Goal: Transaction & Acquisition: Subscribe to service/newsletter

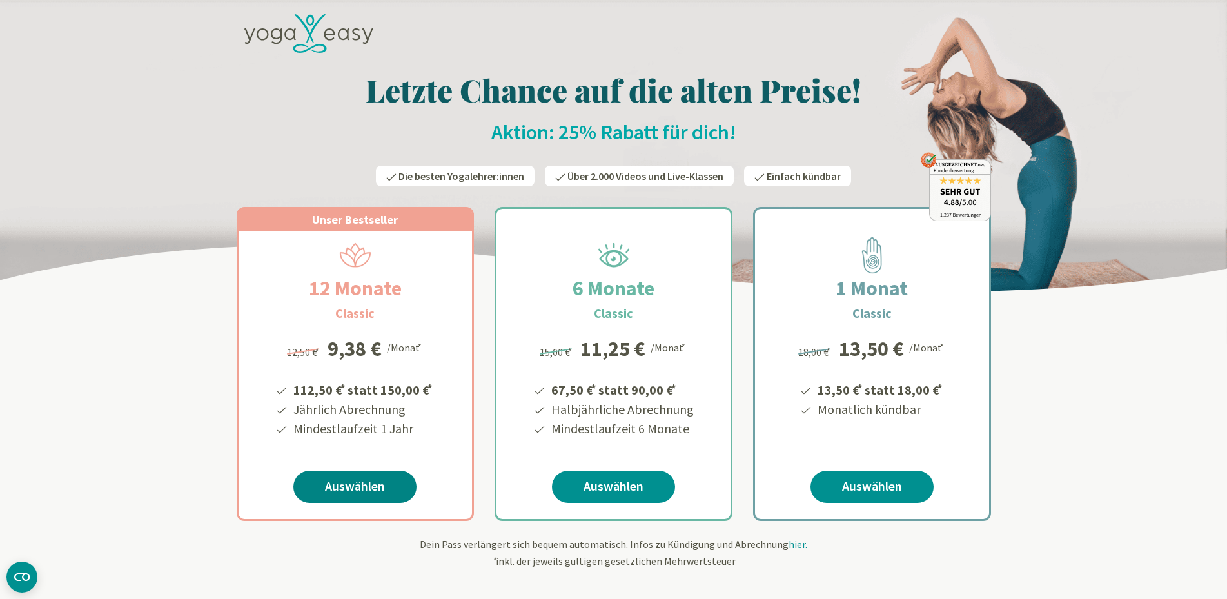
click at [345, 486] on link "Auswählen" at bounding box center [354, 487] width 123 height 32
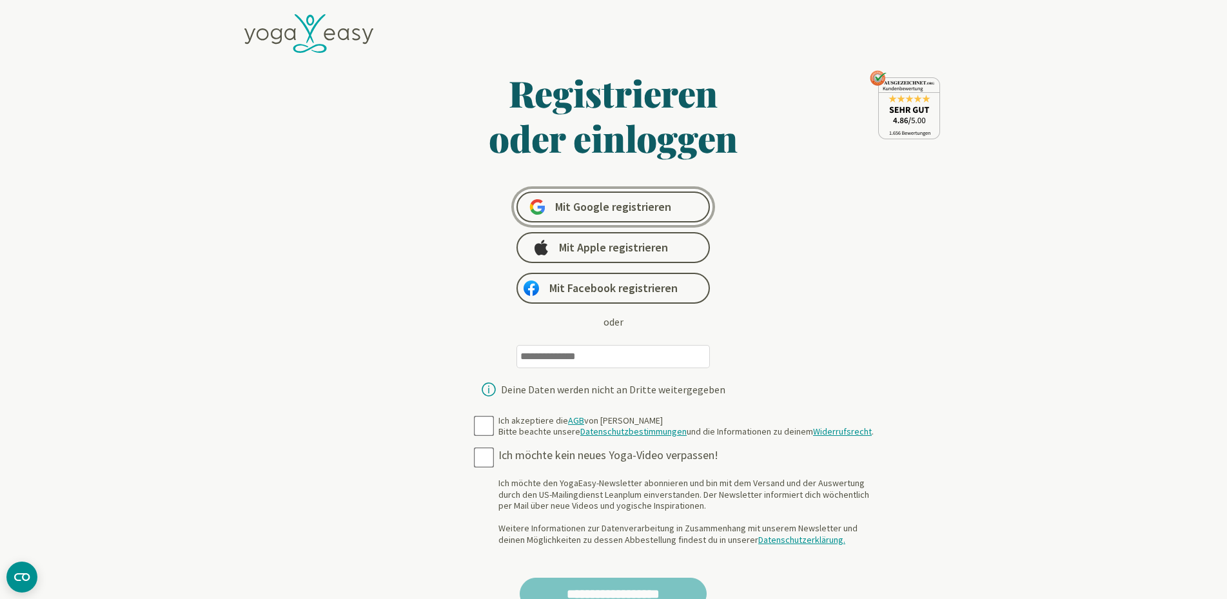
click at [590, 202] on span "Mit Google registrieren" at bounding box center [613, 206] width 116 height 15
